Goal: Navigation & Orientation: Find specific page/section

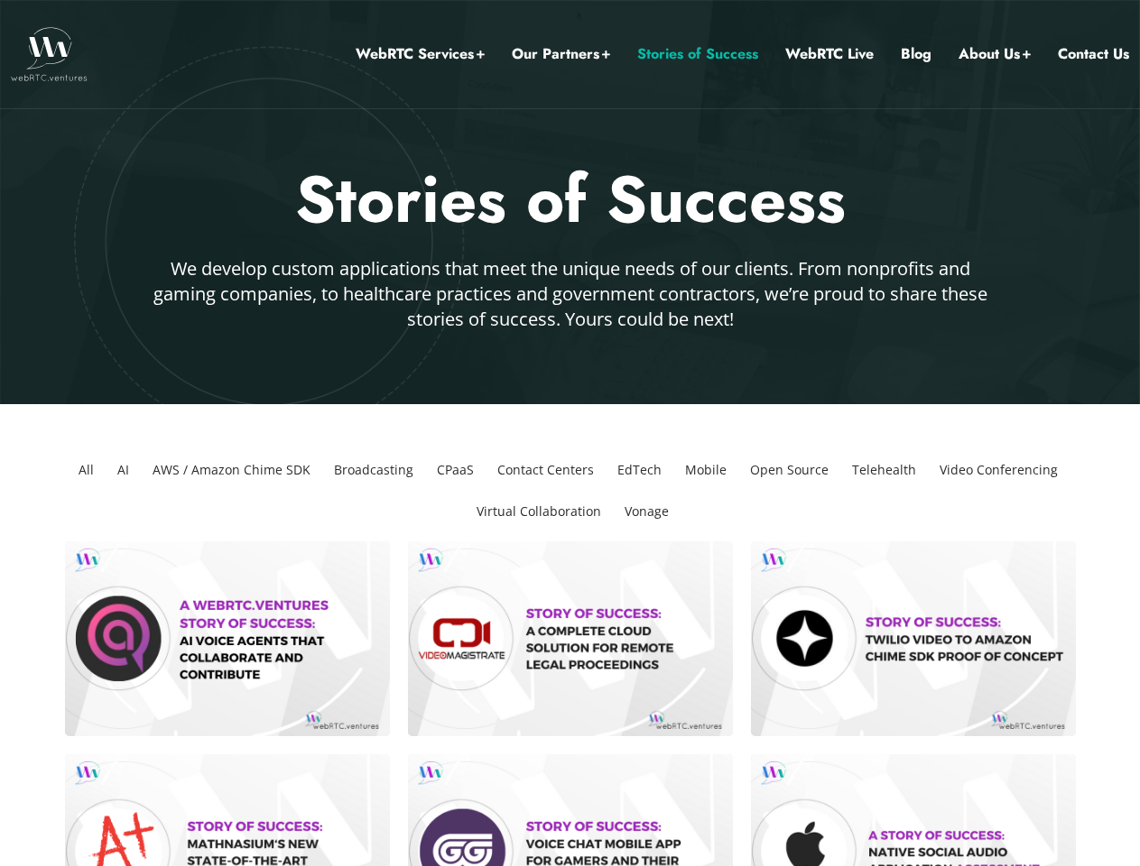
click at [561, 54] on link "Our Partners" at bounding box center [561, 53] width 98 height 23
click at [86, 470] on li "All" at bounding box center [86, 470] width 30 height 42
click at [123, 470] on li "AI" at bounding box center [123, 470] width 26 height 42
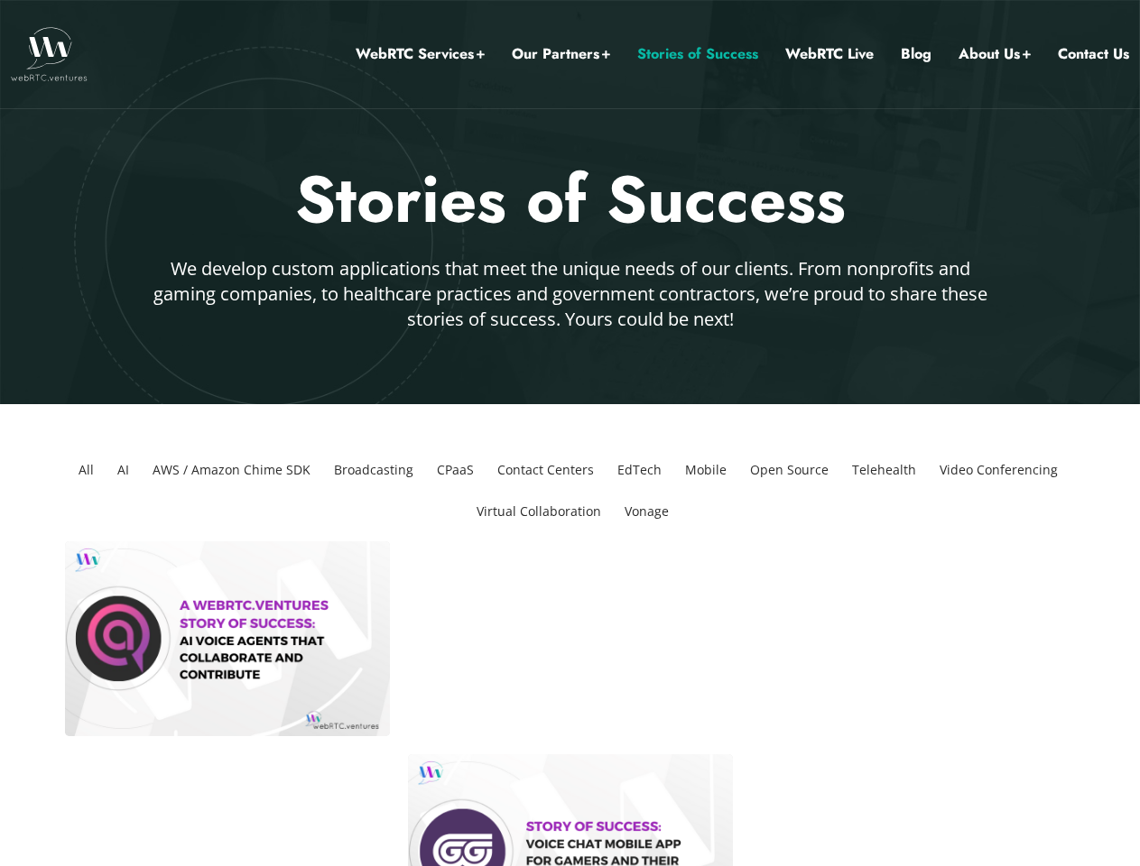
click at [231, 470] on li "AWS / Amazon Chime SDK" at bounding box center [231, 470] width 172 height 42
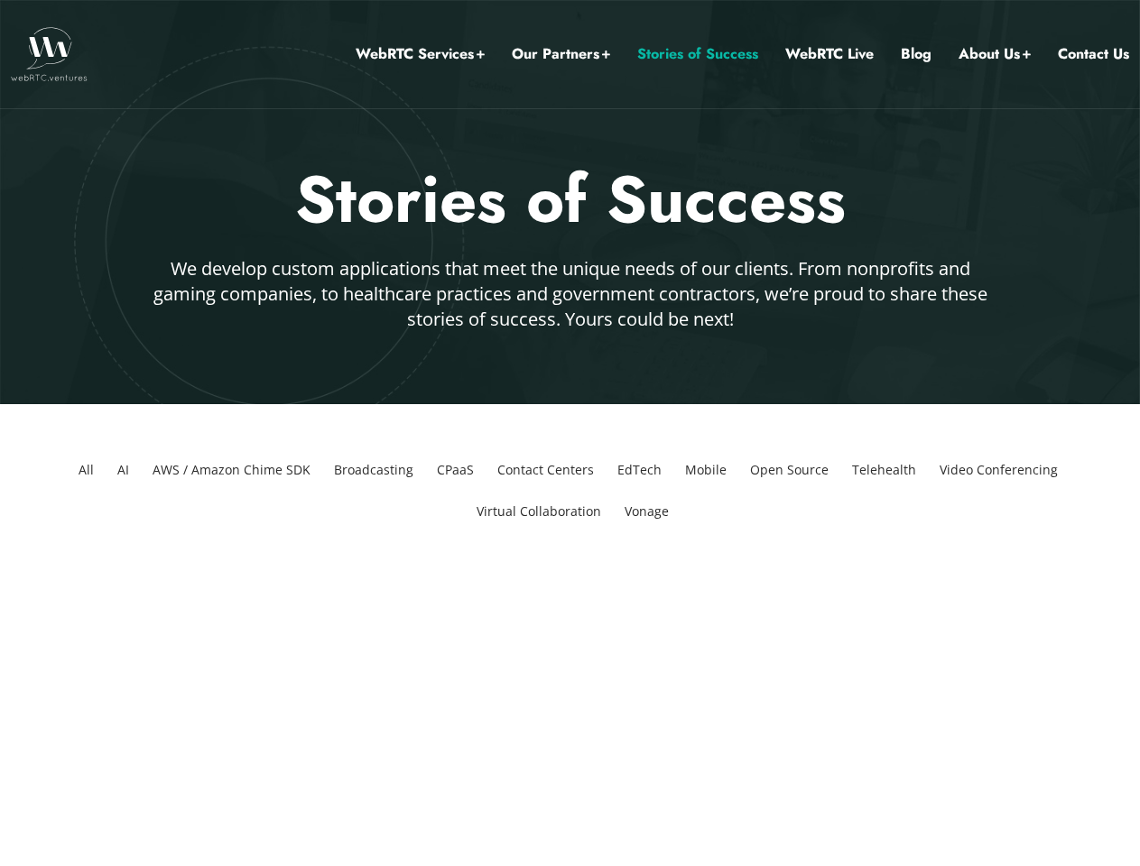
click at [374, 470] on li "Broadcasting" at bounding box center [374, 470] width 94 height 42
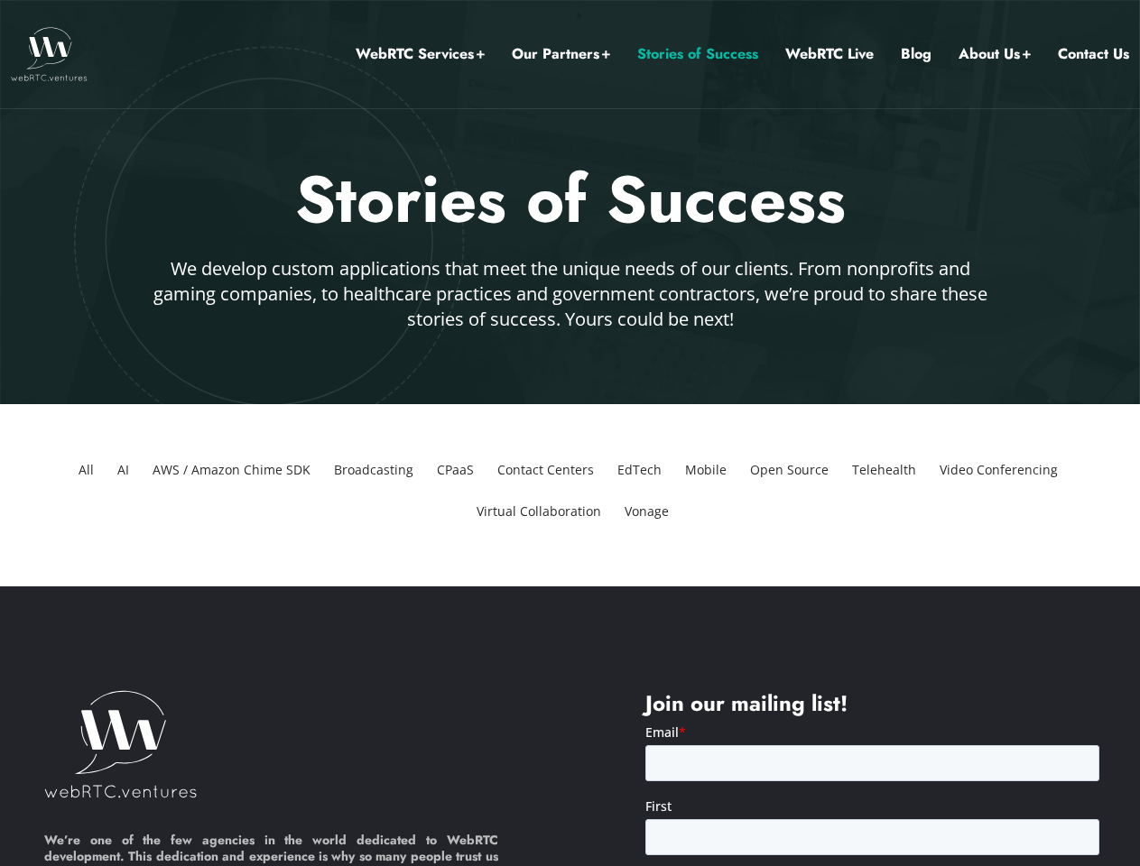
click at [455, 470] on li "CPaaS" at bounding box center [455, 470] width 51 height 42
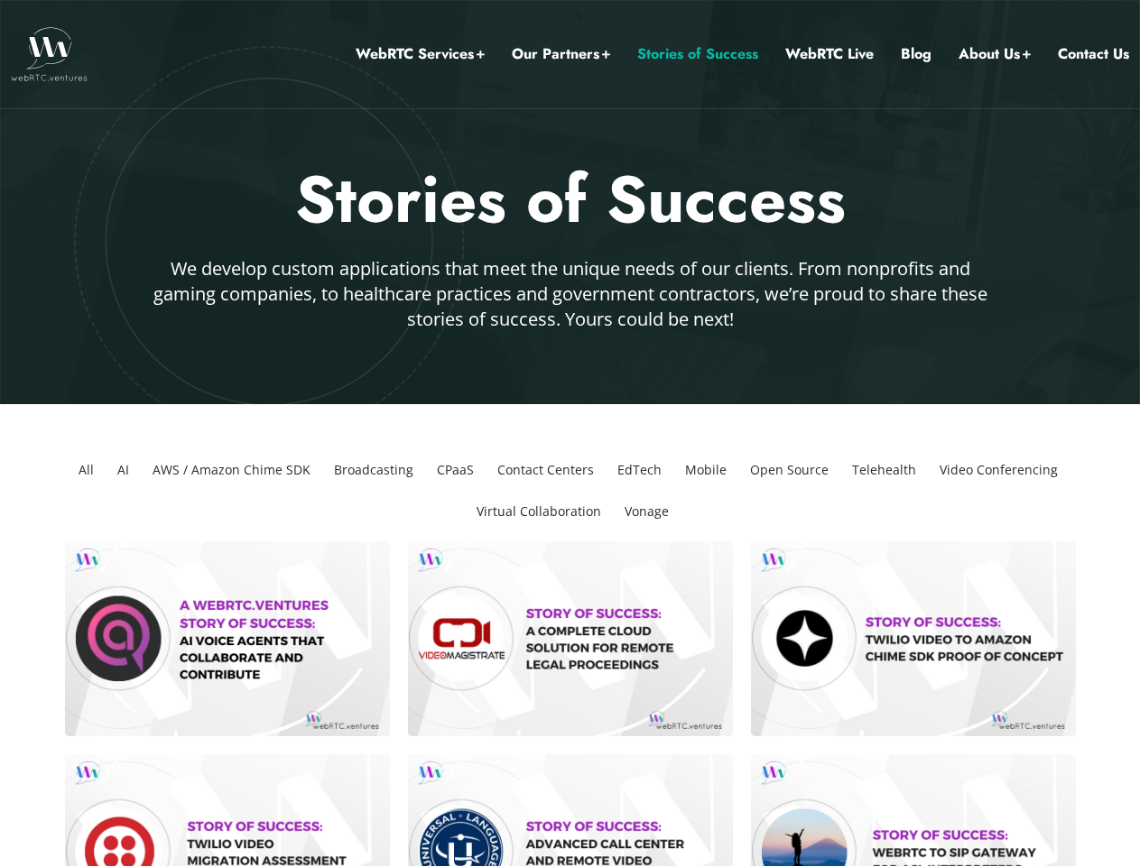
click at [545, 470] on li "Contact Centers" at bounding box center [545, 470] width 111 height 42
click at [639, 470] on li "EdTech" at bounding box center [639, 470] width 59 height 42
click at [706, 470] on li "Mobile" at bounding box center [706, 470] width 56 height 42
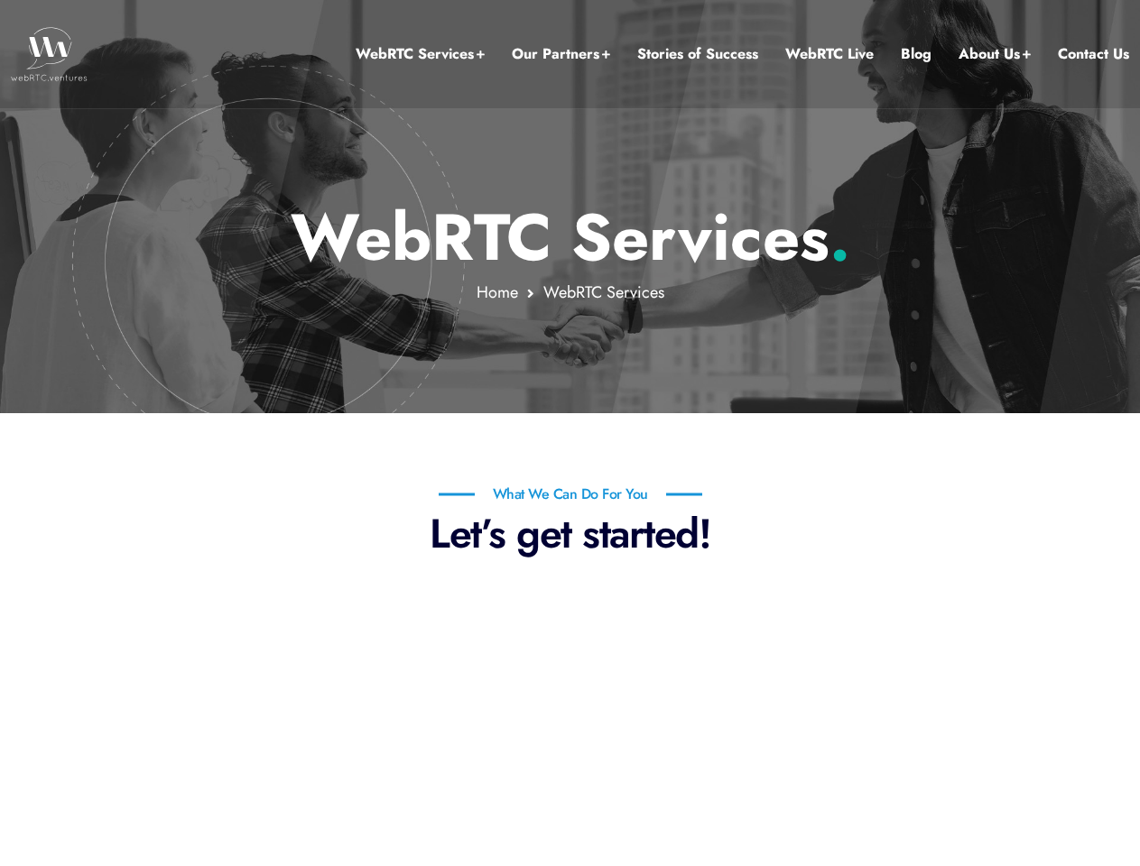
click at [561, 54] on link "Our Partners" at bounding box center [561, 53] width 98 height 23
